Goal: Task Accomplishment & Management: Use online tool/utility

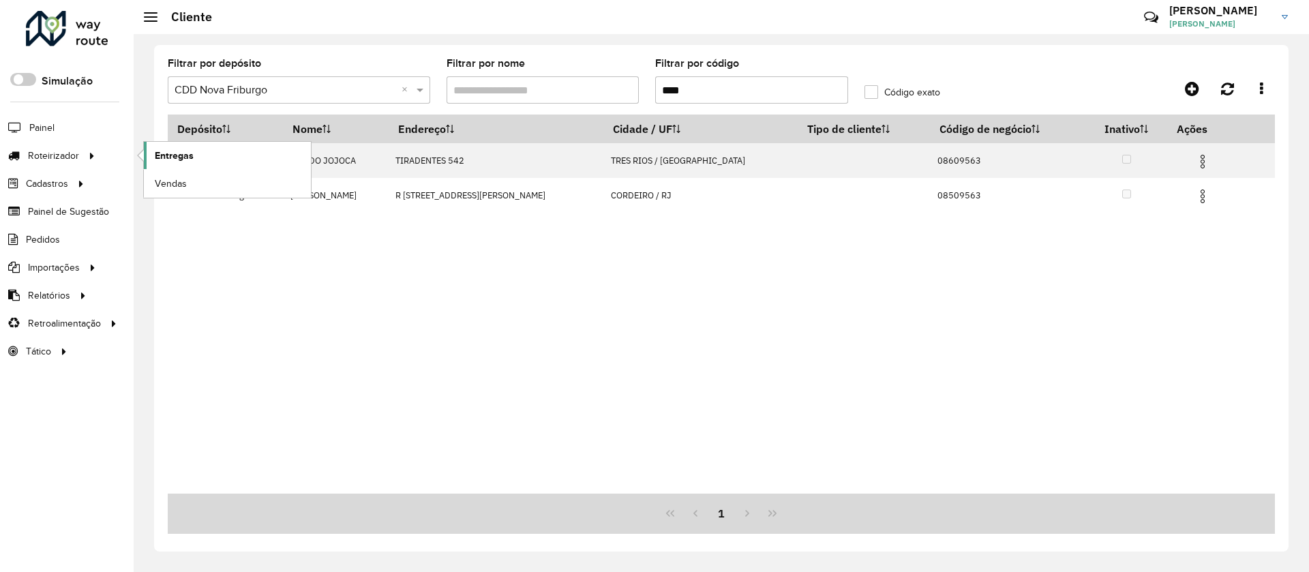
click at [164, 153] on span "Entregas" at bounding box center [174, 156] width 39 height 14
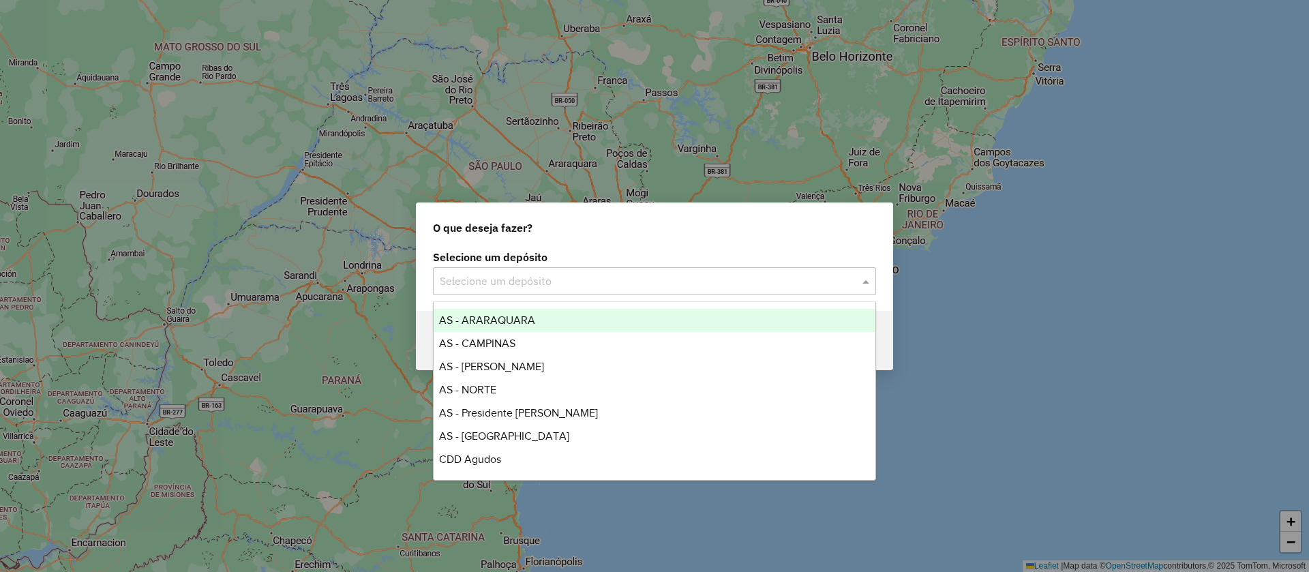
click at [584, 288] on div "Selecione um depósito" at bounding box center [654, 280] width 443 height 27
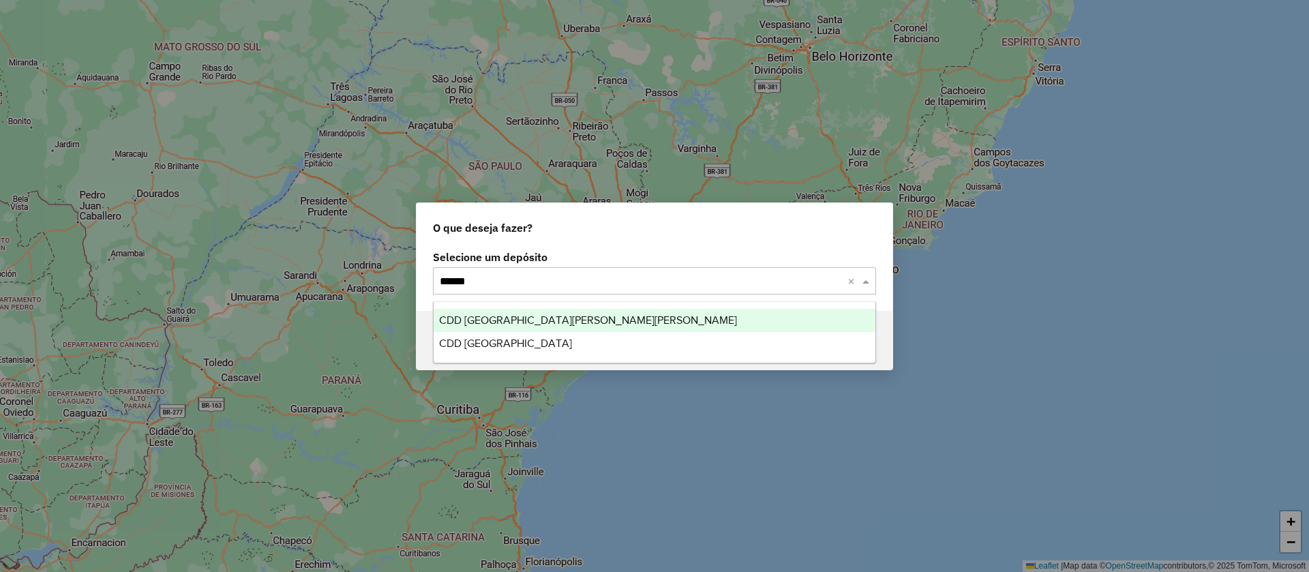
type input "*******"
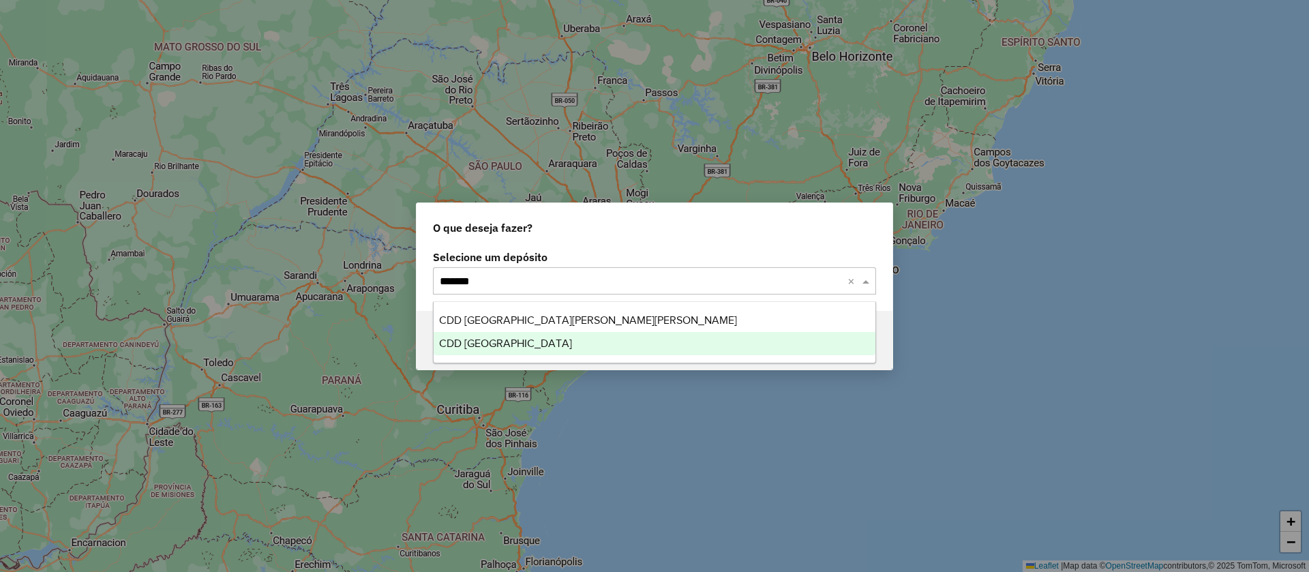
click at [483, 342] on span "CDD São Paulo" at bounding box center [505, 343] width 133 height 12
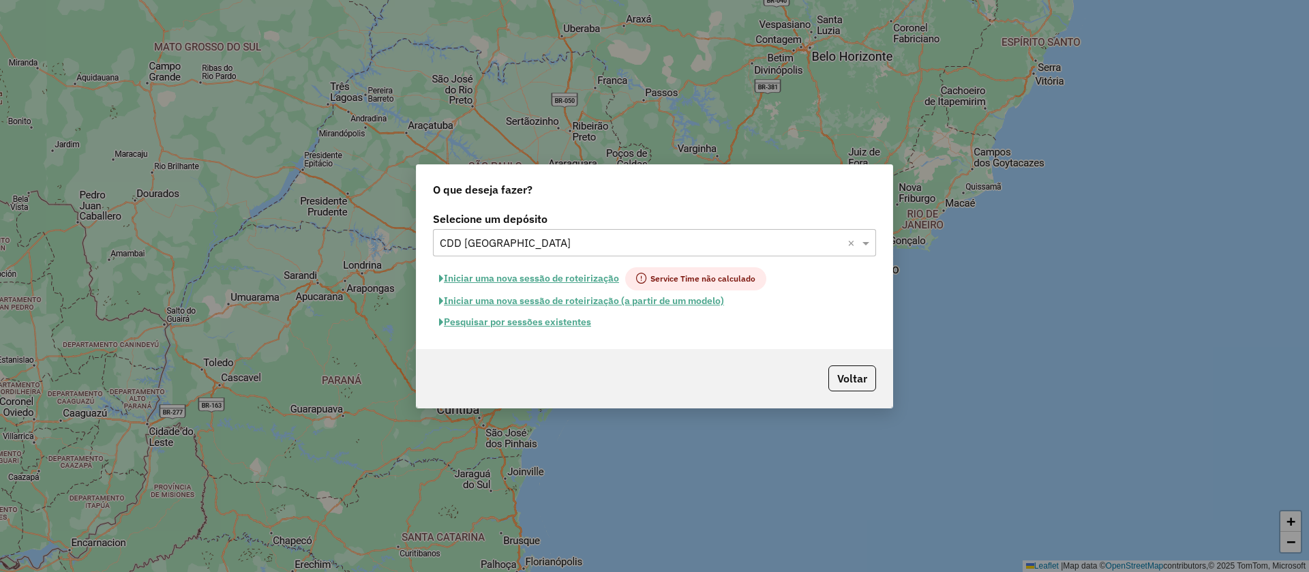
click at [503, 318] on button "Pesquisar por sessões existentes" at bounding box center [515, 322] width 164 height 21
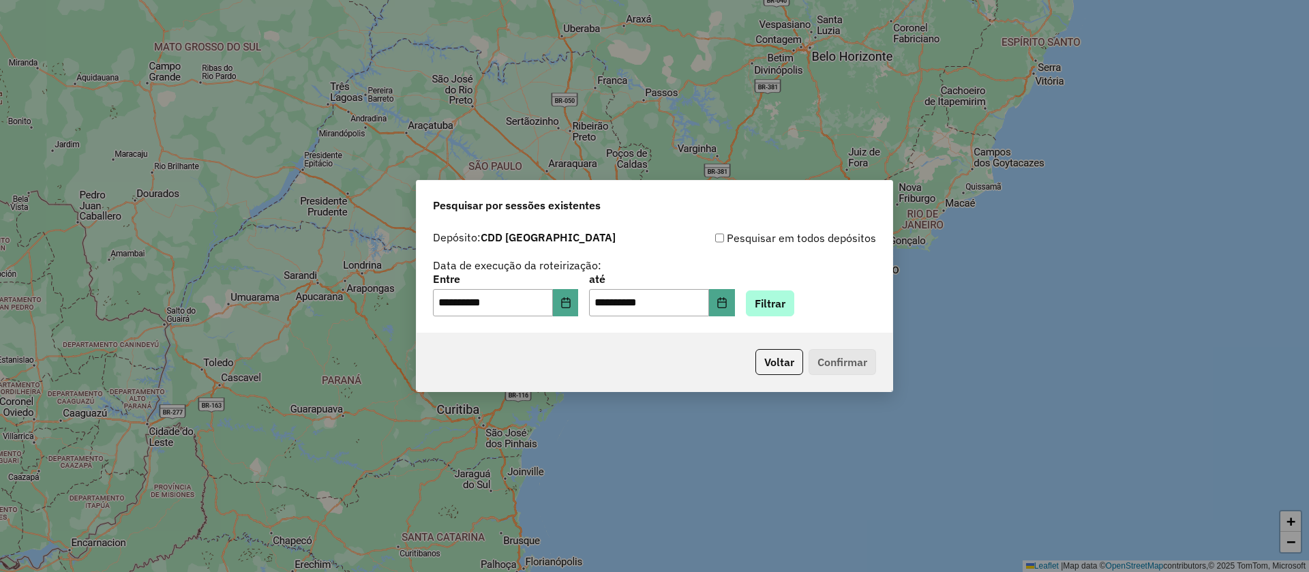
click at [783, 289] on div "**********" at bounding box center [654, 295] width 443 height 42
click at [789, 301] on button "Filtrar" at bounding box center [770, 303] width 48 height 26
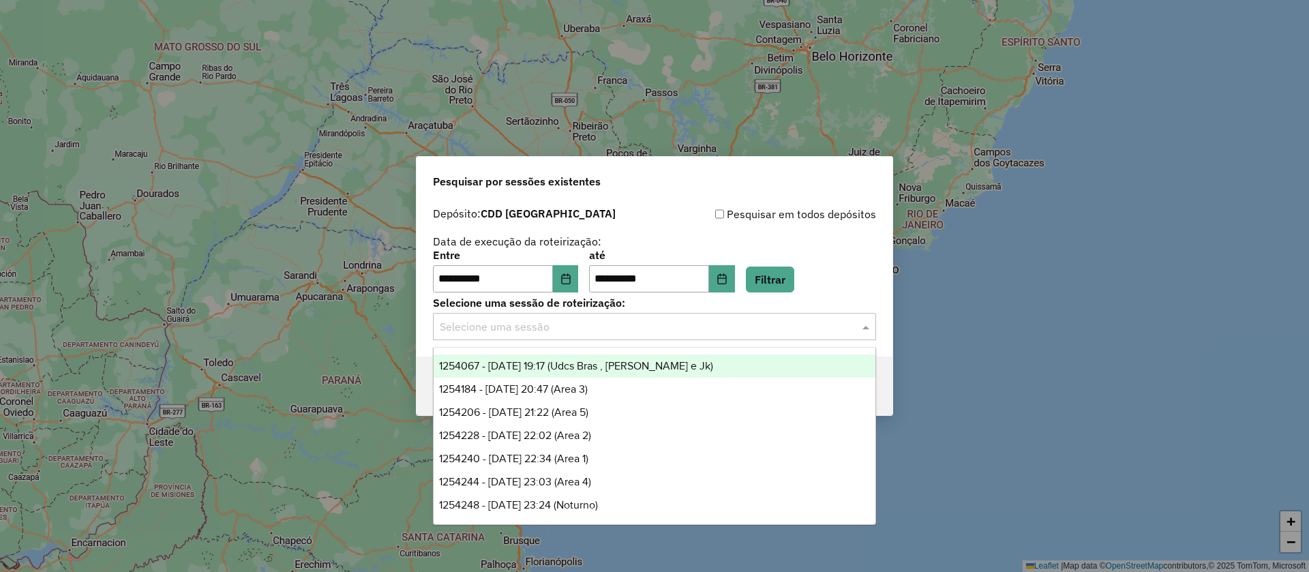
click at [517, 322] on input "text" at bounding box center [641, 327] width 402 height 16
click at [514, 357] on div "1254067 - 27/08/2025 19:17 (Udcs Bras , Santana e Jk)" at bounding box center [655, 366] width 442 height 23
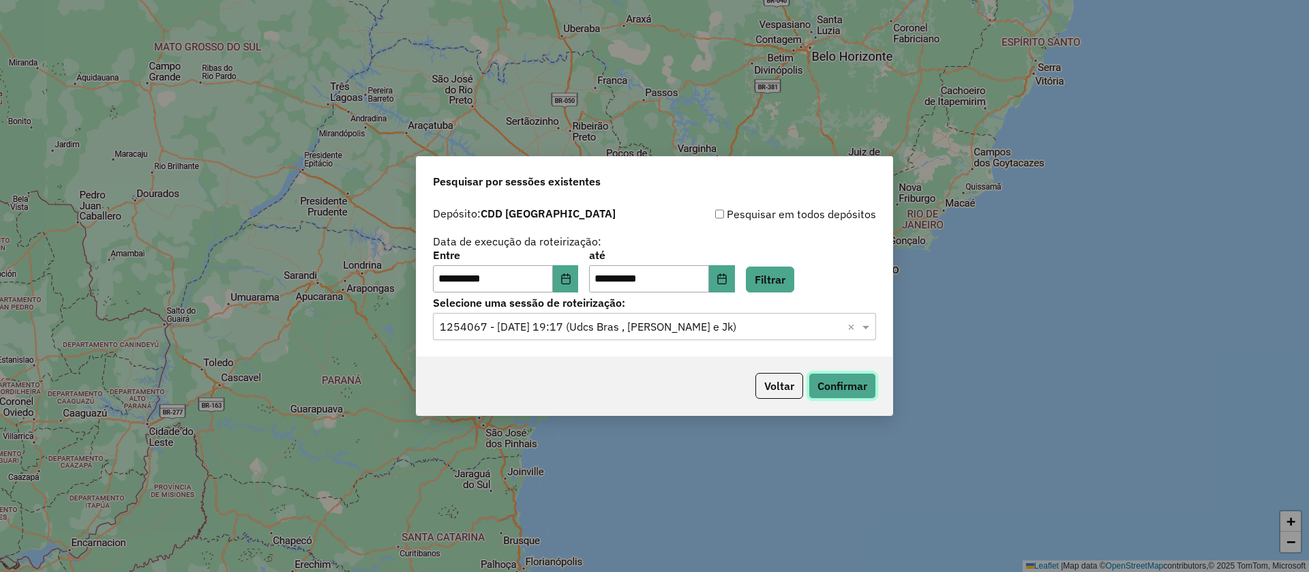
click at [854, 387] on button "Confirmar" at bounding box center [842, 386] width 67 height 26
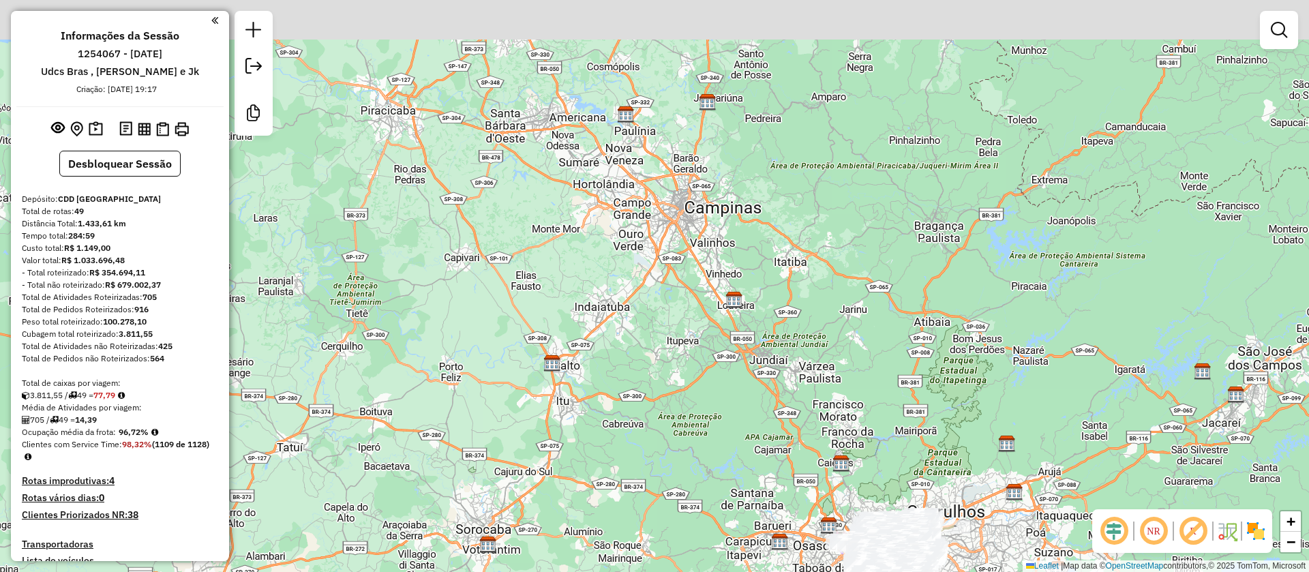
drag, startPoint x: 562, startPoint y: 210, endPoint x: 706, endPoint y: 415, distance: 251.0
click at [755, 524] on div "Janela de atendimento Grade de atendimento Capacidade Transportadoras Veículos …" at bounding box center [654, 286] width 1309 height 572
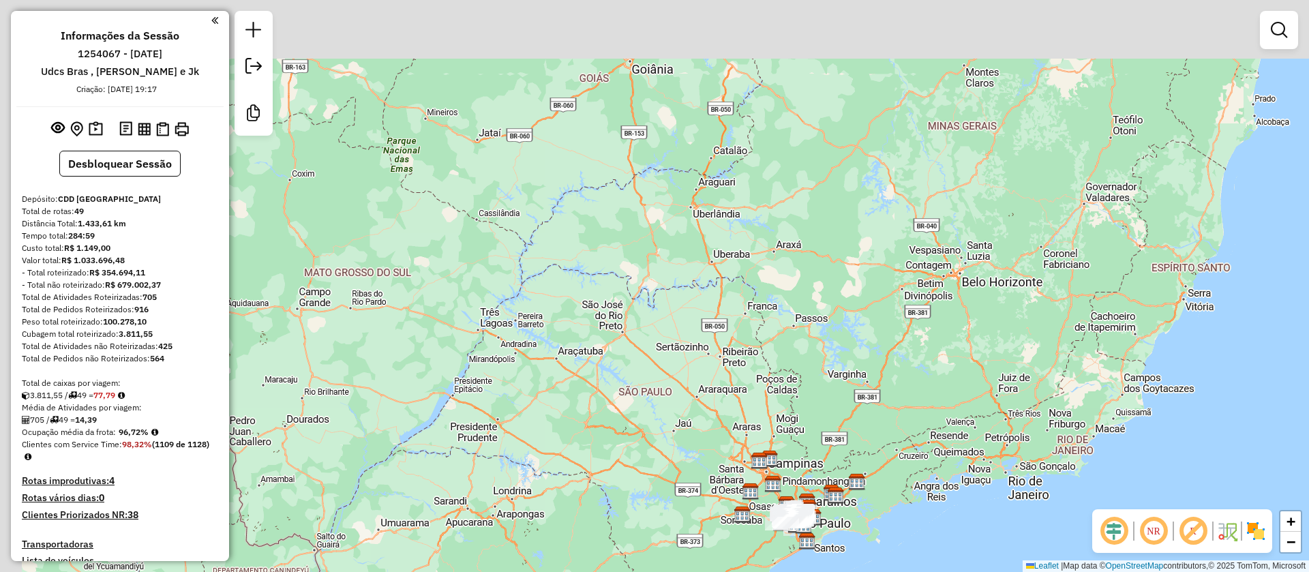
drag, startPoint x: 622, startPoint y: 266, endPoint x: 711, endPoint y: 391, distance: 153.0
click at [711, 391] on div "Janela de atendimento Grade de atendimento Capacidade Transportadoras Veículos …" at bounding box center [654, 286] width 1309 height 572
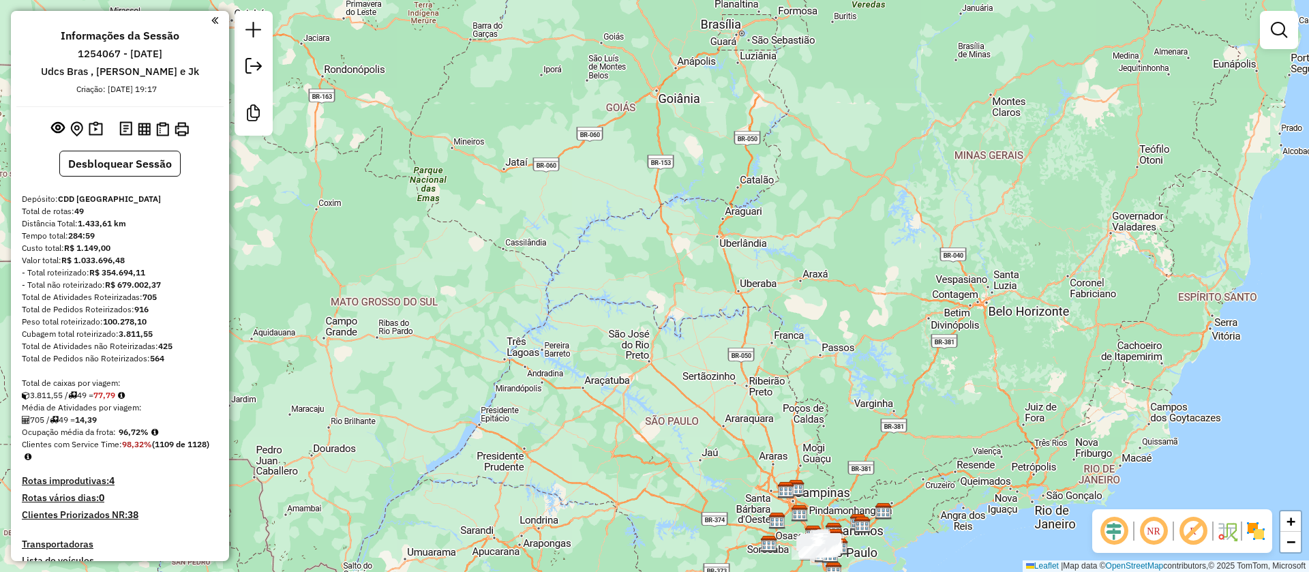
drag, startPoint x: 645, startPoint y: 249, endPoint x: 742, endPoint y: 390, distance: 171.5
click at [742, 390] on div "Janela de atendimento Grade de atendimento Capacidade Transportadoras Veículos …" at bounding box center [654, 286] width 1309 height 572
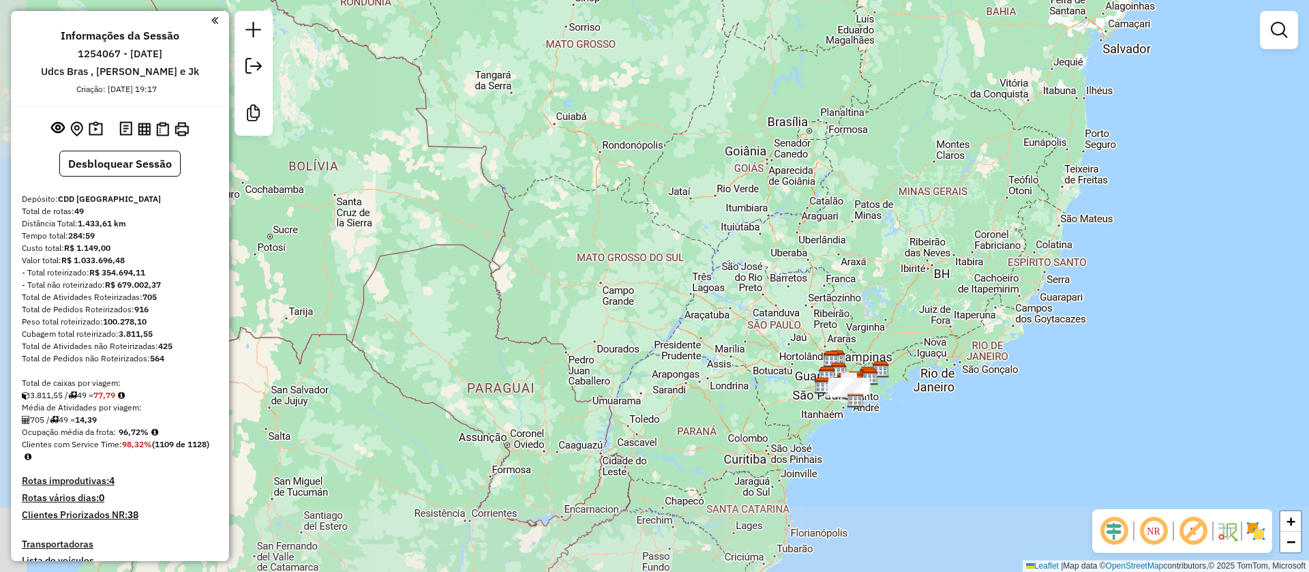
drag, startPoint x: 759, startPoint y: 297, endPoint x: 757, endPoint y: 279, distance: 18.5
click at [759, 282] on div "Janela de atendimento Grade de atendimento Capacidade Transportadoras Veículos …" at bounding box center [654, 286] width 1309 height 572
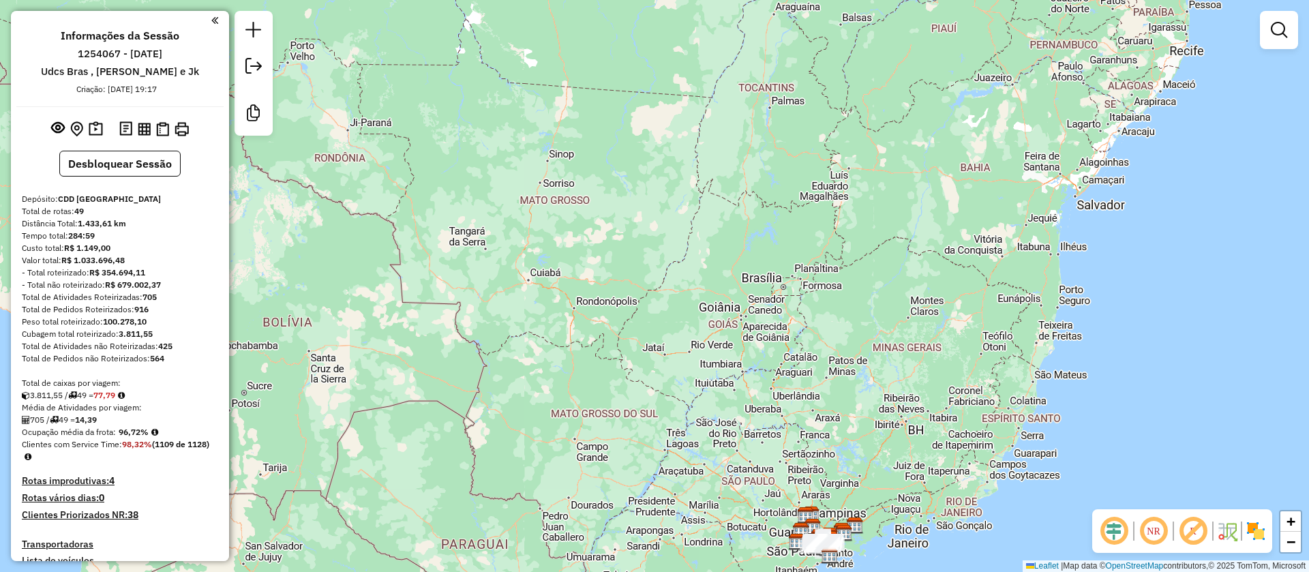
drag, startPoint x: 656, startPoint y: 335, endPoint x: 638, endPoint y: 471, distance: 136.8
click at [638, 471] on div "Janela de atendimento Grade de atendimento Capacidade Transportadoras Veículos …" at bounding box center [654, 286] width 1309 height 572
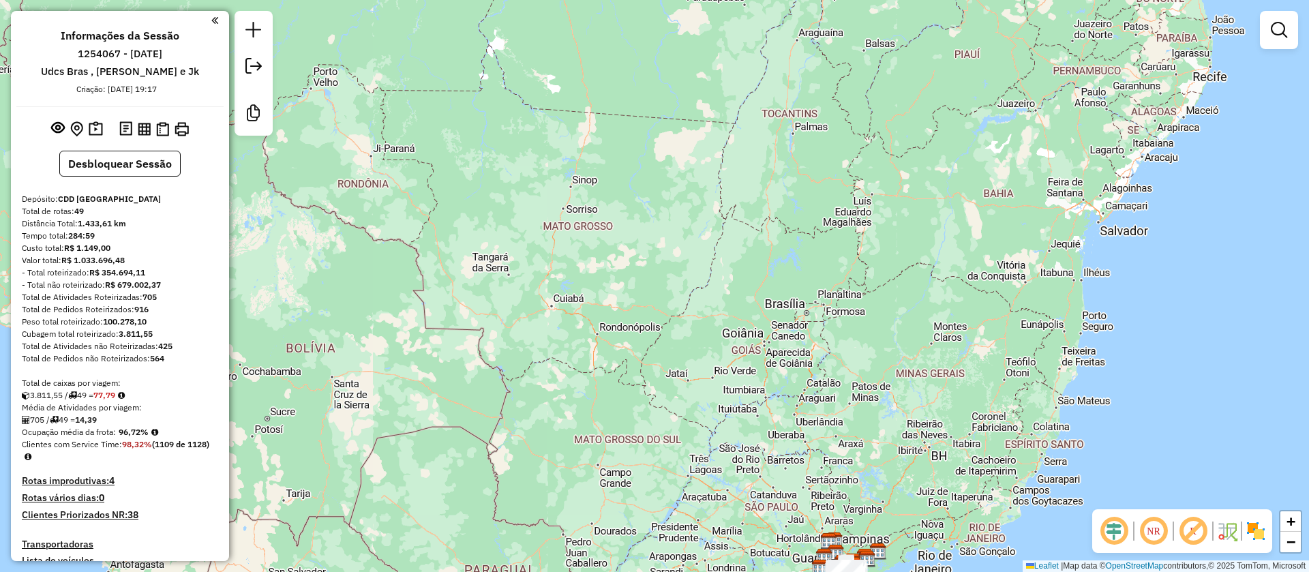
drag, startPoint x: 697, startPoint y: 286, endPoint x: 721, endPoint y: 314, distance: 36.2
click at [721, 313] on div "Janela de atendimento Grade de atendimento Capacidade Transportadoras Veículos …" at bounding box center [654, 286] width 1309 height 572
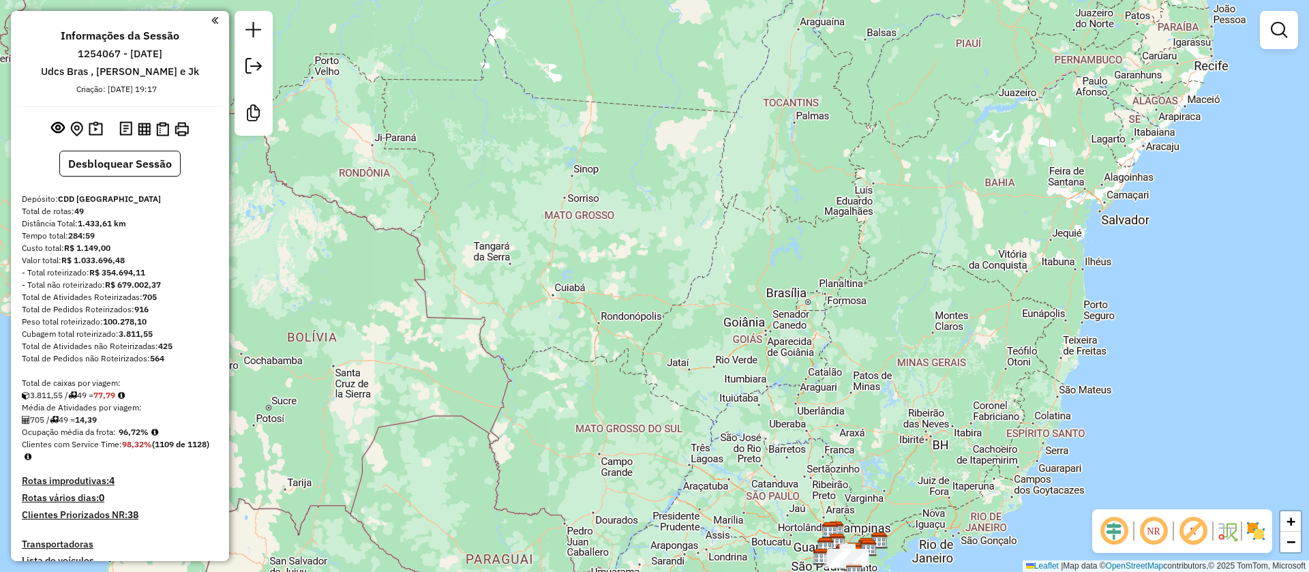
drag, startPoint x: 709, startPoint y: 402, endPoint x: 684, endPoint y: 250, distance: 154.1
click at [684, 251] on div "Janela de atendimento Grade de atendimento Capacidade Transportadoras Veículos …" at bounding box center [654, 286] width 1309 height 572
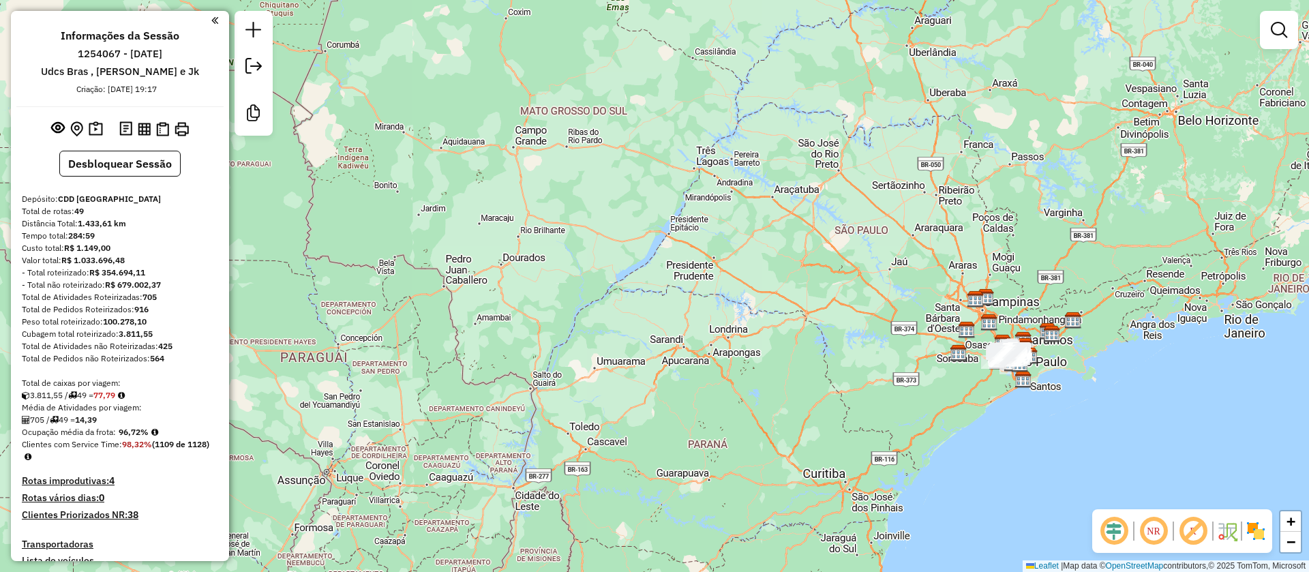
drag, startPoint x: 690, startPoint y: 356, endPoint x: 685, endPoint y: 65, distance: 291.1
click at [686, 69] on div "Janela de atendimento Grade de atendimento Capacidade Transportadoras Veículos …" at bounding box center [654, 286] width 1309 height 572
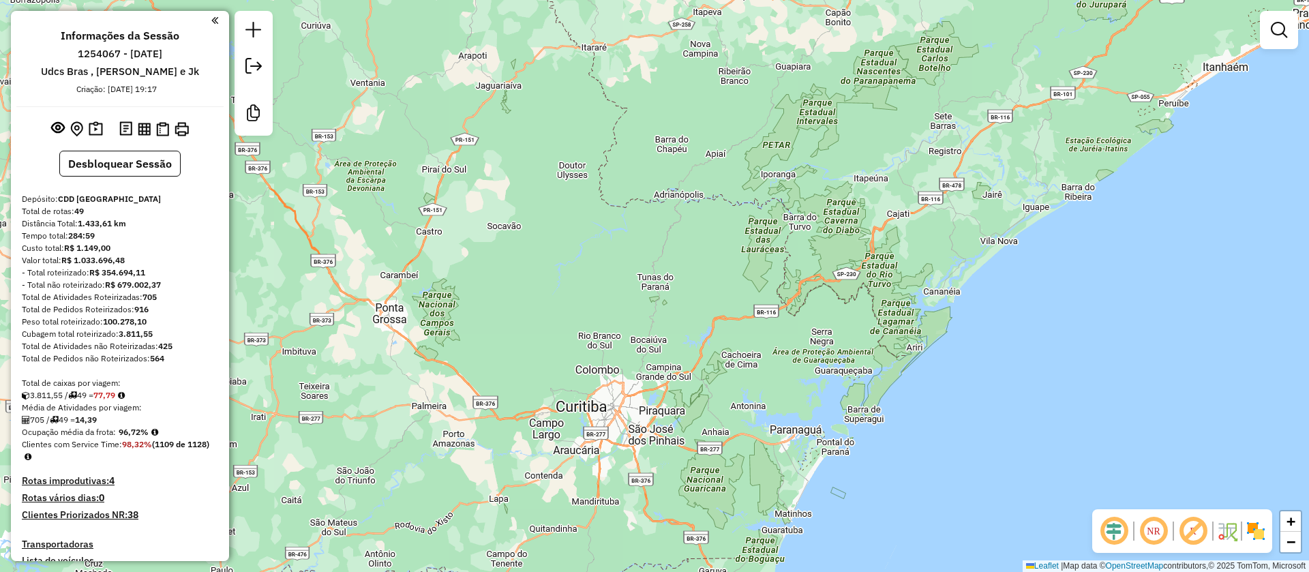
drag, startPoint x: 932, startPoint y: 230, endPoint x: 914, endPoint y: 254, distance: 29.7
click at [914, 254] on div "Janela de atendimento Grade de atendimento Capacidade Transportadoras Veículos …" at bounding box center [654, 286] width 1309 height 572
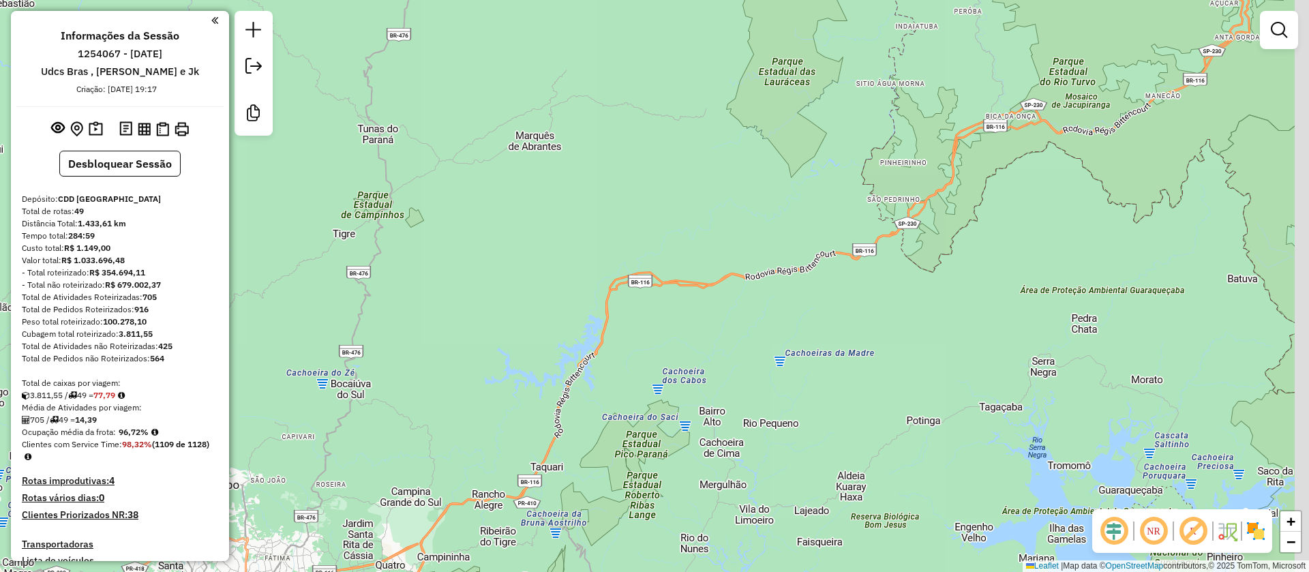
drag, startPoint x: 762, startPoint y: 235, endPoint x: 687, endPoint y: 376, distance: 159.5
click at [687, 376] on div "Janela de atendimento Grade de atendimento Capacidade Transportadoras Veículos …" at bounding box center [654, 286] width 1309 height 572
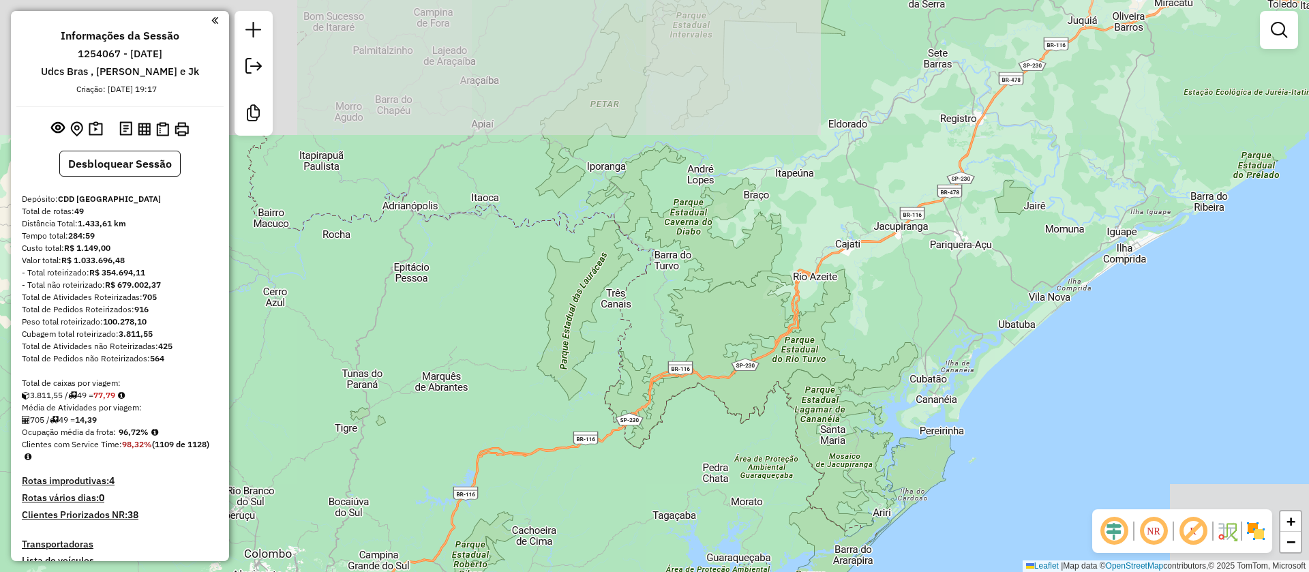
drag, startPoint x: 736, startPoint y: 359, endPoint x: 610, endPoint y: 504, distance: 192.3
click at [558, 539] on div "Janela de atendimento Grade de atendimento Capacidade Transportadoras Veículos …" at bounding box center [654, 286] width 1309 height 572
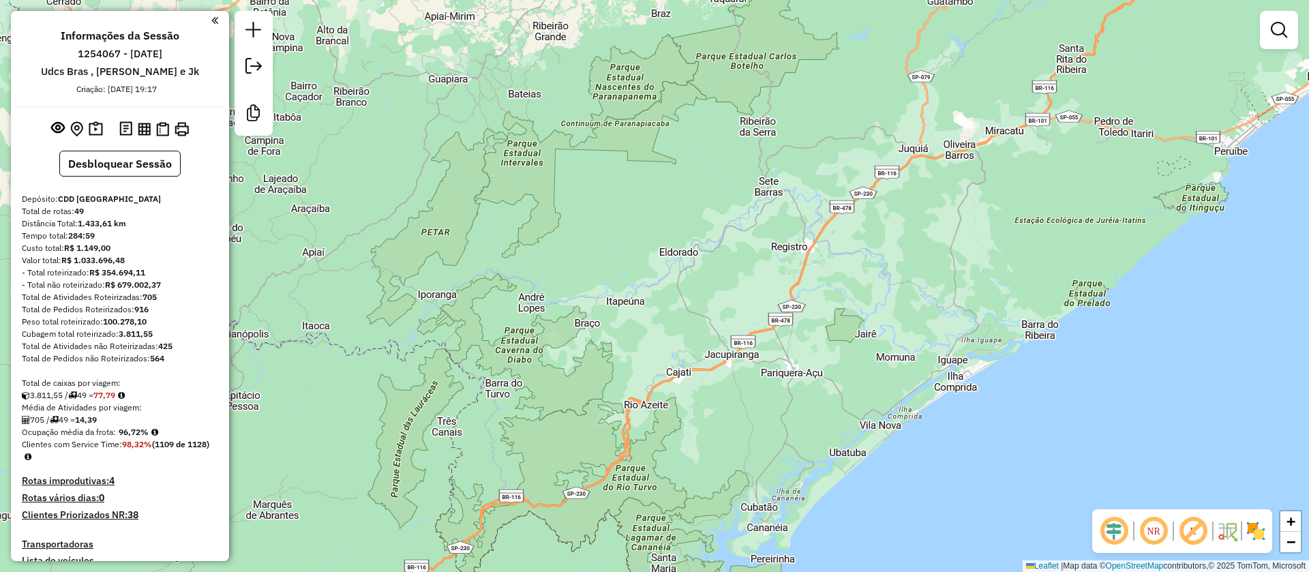
drag, startPoint x: 877, startPoint y: 305, endPoint x: 714, endPoint y: 406, distance: 192.0
click at [714, 406] on div "Janela de atendimento Grade de atendimento Capacidade Transportadoras Veículos …" at bounding box center [654, 286] width 1309 height 572
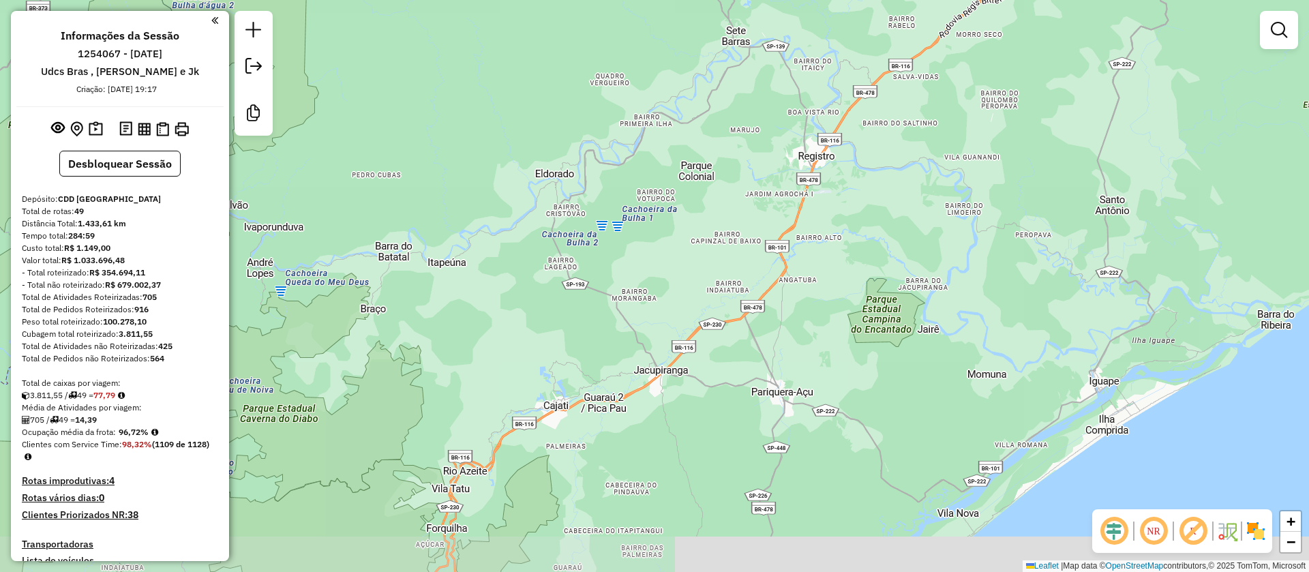
drag, startPoint x: 843, startPoint y: 295, endPoint x: 843, endPoint y: 252, distance: 42.3
click at [843, 252] on div "Janela de atendimento Grade de atendimento Capacidade Transportadoras Veículos …" at bounding box center [654, 286] width 1309 height 572
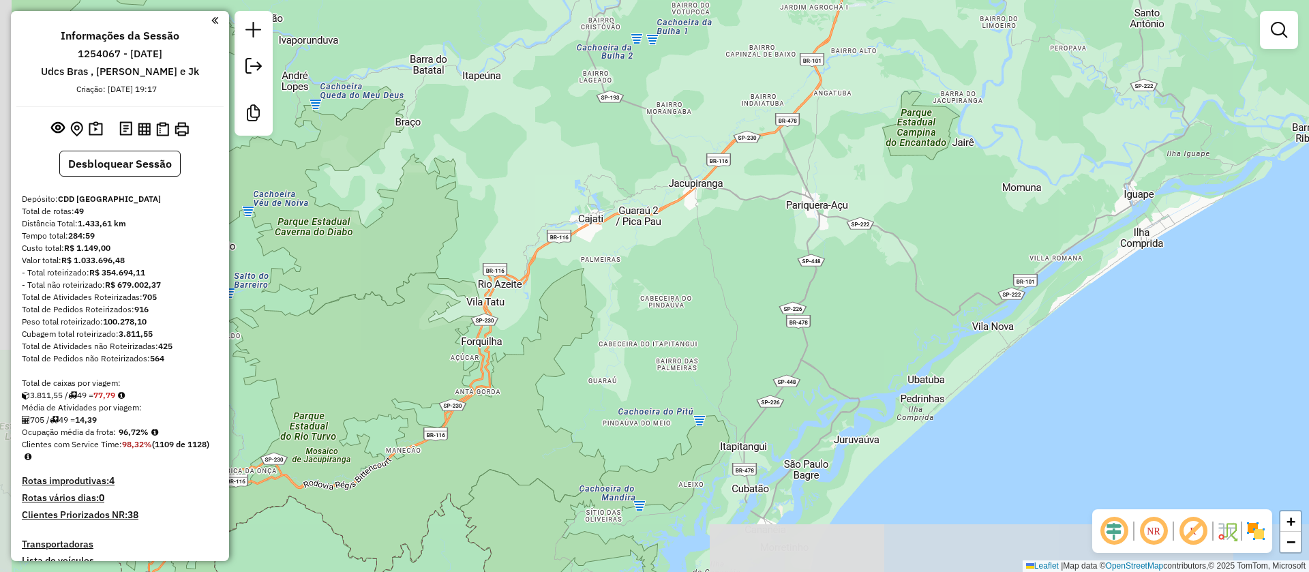
drag, startPoint x: 521, startPoint y: 417, endPoint x: 599, endPoint y: 246, distance: 187.9
click at [599, 246] on div "Janela de atendimento Grade de atendimento Capacidade Transportadoras Veículos …" at bounding box center [654, 286] width 1309 height 572
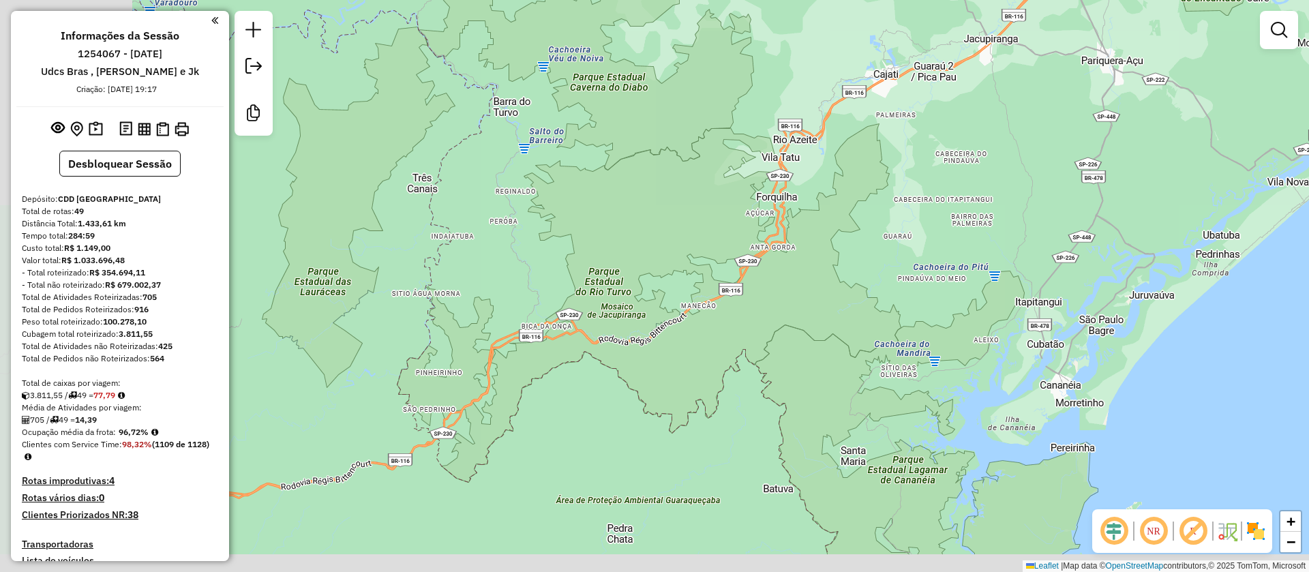
drag, startPoint x: 545, startPoint y: 382, endPoint x: 883, endPoint y: 215, distance: 376.8
click at [883, 217] on div "Janela de atendimento Grade de atendimento Capacidade Transportadoras Veículos …" at bounding box center [654, 286] width 1309 height 572
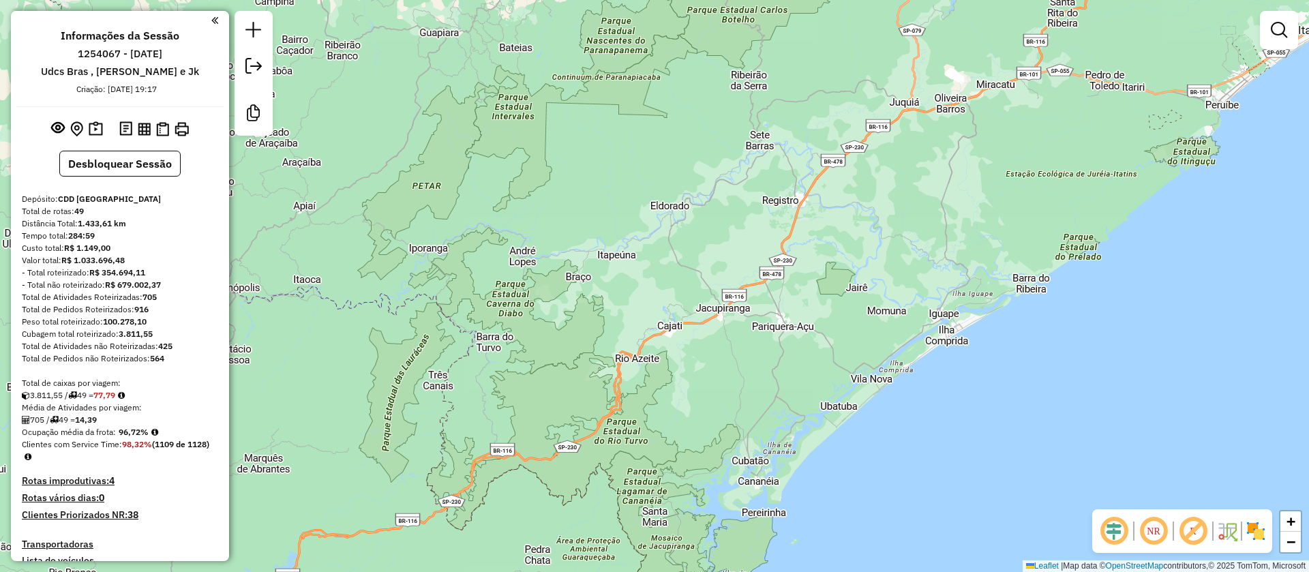
drag, startPoint x: 753, startPoint y: 313, endPoint x: 636, endPoint y: 410, distance: 151.5
click at [636, 410] on div "Janela de atendimento Grade de atendimento Capacidade Transportadoras Veículos …" at bounding box center [654, 286] width 1309 height 572
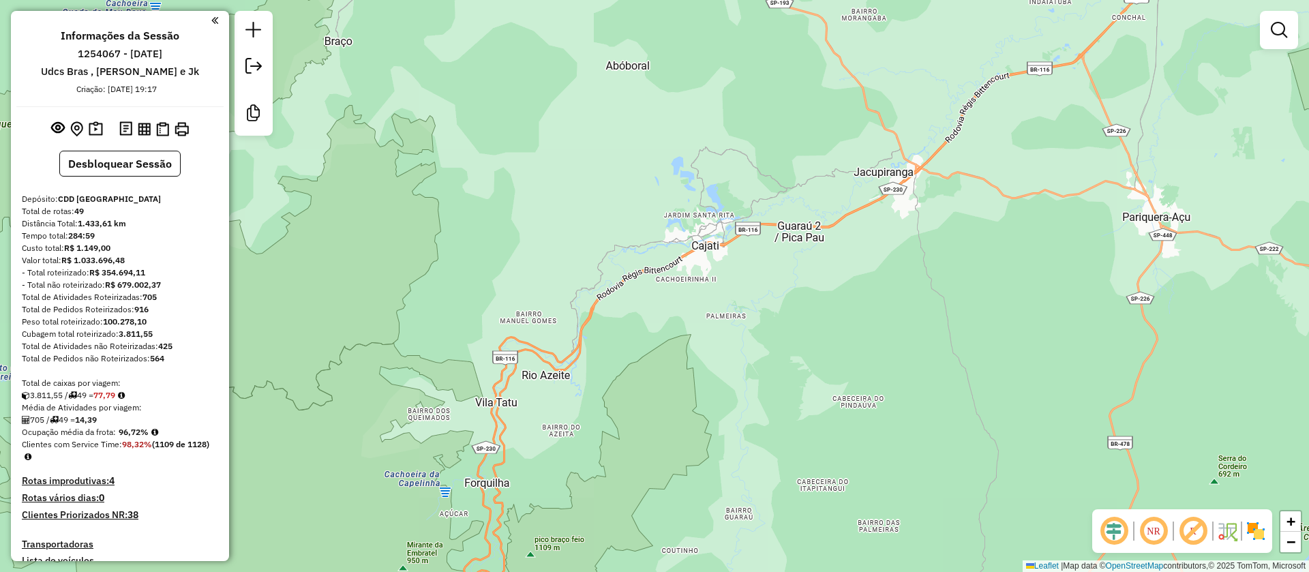
click at [805, 333] on div "Janela de atendimento Grade de atendimento Capacidade Transportadoras Veículos …" at bounding box center [654, 286] width 1309 height 572
